Goal: Navigation & Orientation: Find specific page/section

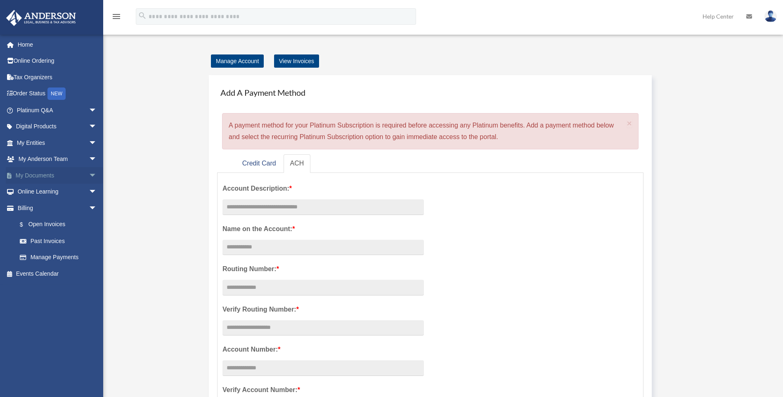
click at [78, 177] on link "My Documents arrow_drop_down" at bounding box center [58, 175] width 104 height 17
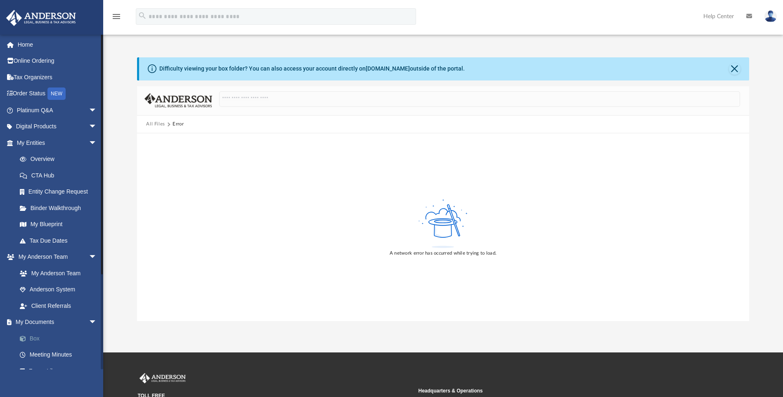
click at [41, 337] on link "Box" at bounding box center [61, 338] width 98 height 17
click at [35, 337] on link "Box" at bounding box center [61, 338] width 98 height 17
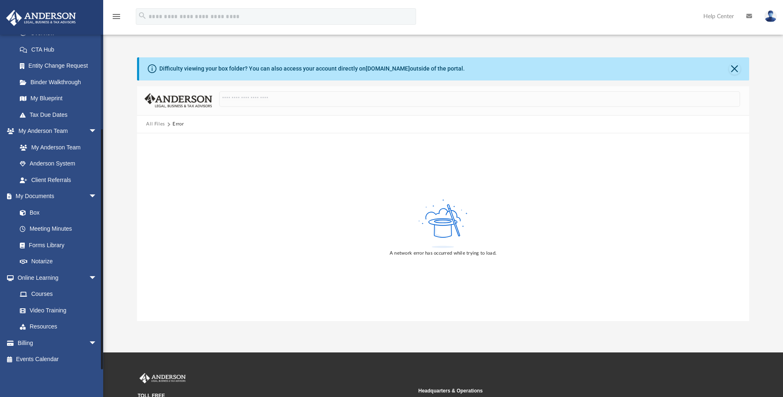
click at [102, 361] on div at bounding box center [102, 201] width 2 height 335
click at [41, 211] on link "Box" at bounding box center [61, 212] width 98 height 17
click at [89, 194] on span "arrow_drop_down" at bounding box center [97, 196] width 17 height 17
click at [47, 212] on link "My Anderson Team" at bounding box center [61, 212] width 98 height 17
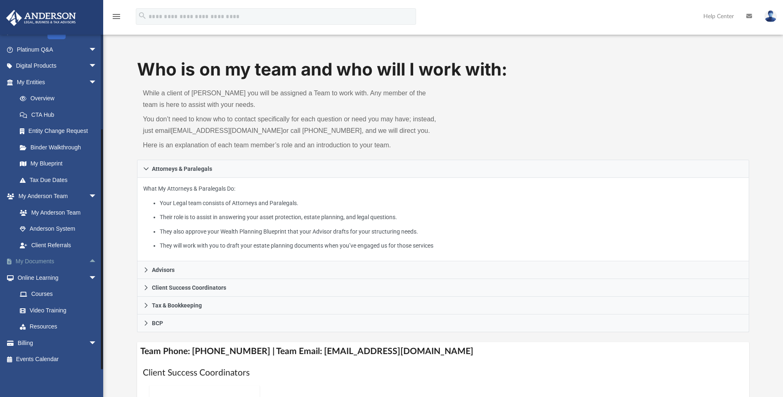
click at [89, 259] on span "arrow_drop_up" at bounding box center [97, 261] width 17 height 17
click at [27, 276] on span at bounding box center [26, 278] width 5 height 6
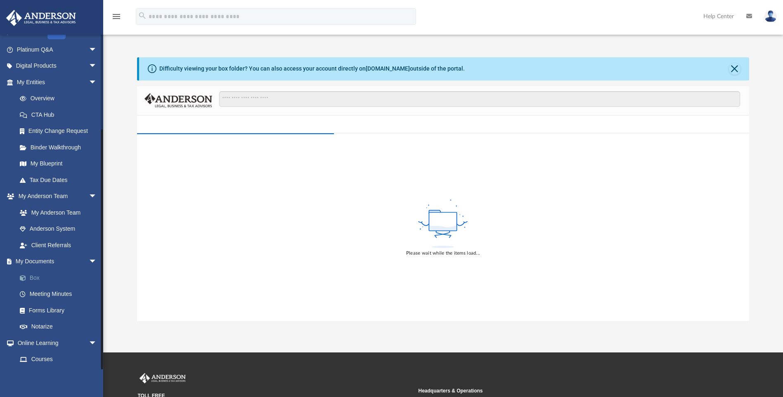
click at [30, 276] on link "Box" at bounding box center [61, 277] width 98 height 17
